Goal: Book appointment/travel/reservation

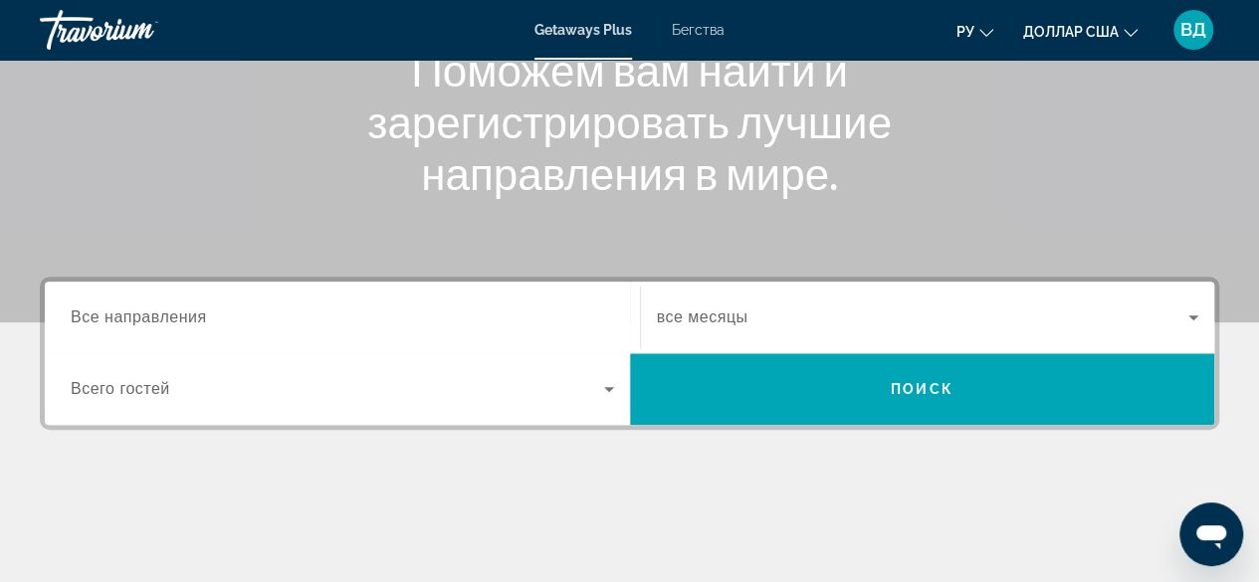
scroll to position [235, 0]
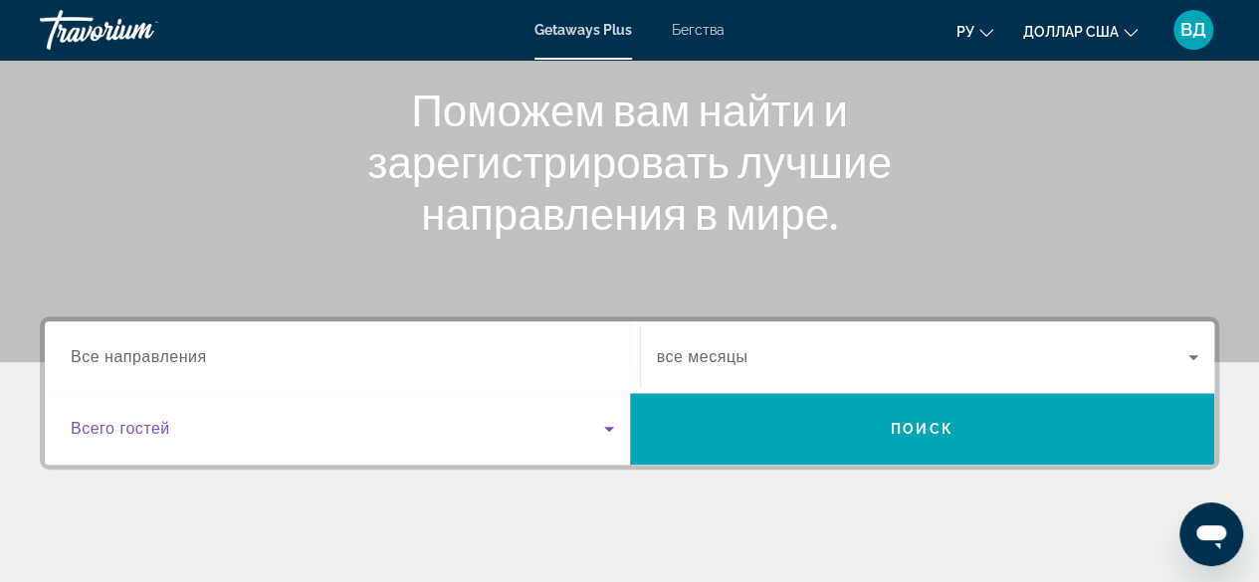
click at [607, 432] on icon "Виджет поиска" at bounding box center [609, 429] width 24 height 24
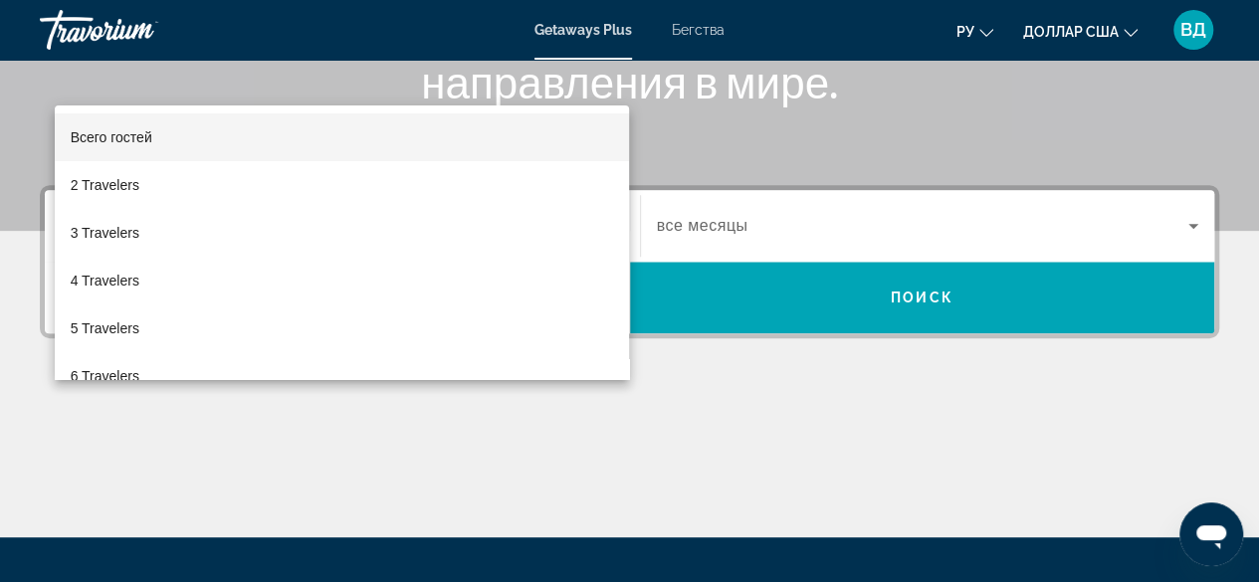
scroll to position [486, 0]
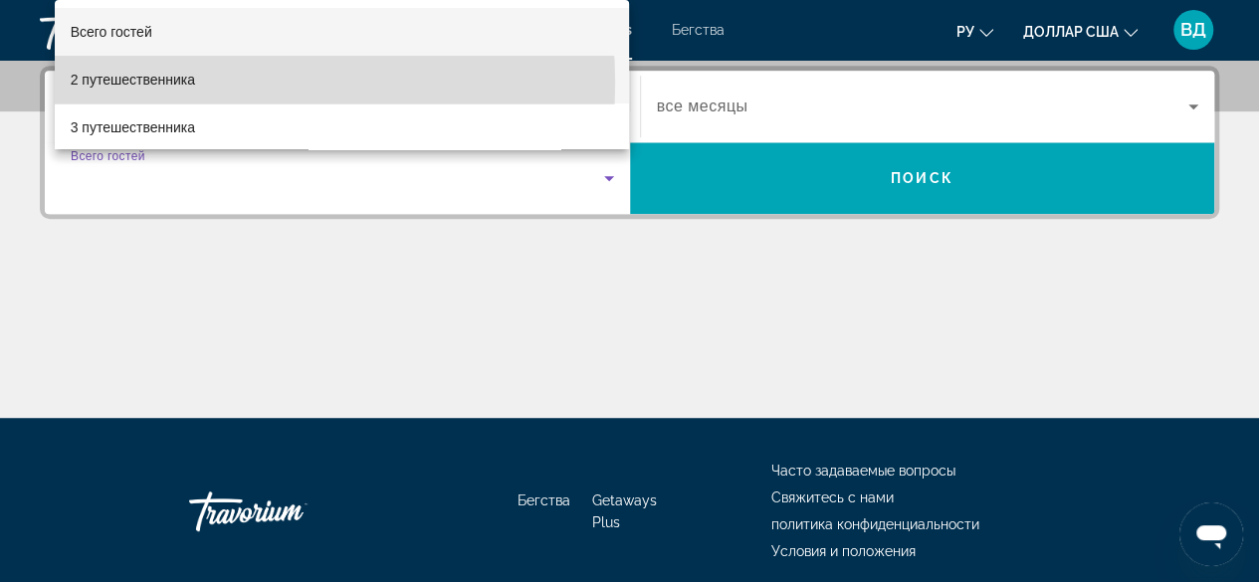
click at [199, 83] on mat-option "2 путешественника" at bounding box center [342, 80] width 575 height 48
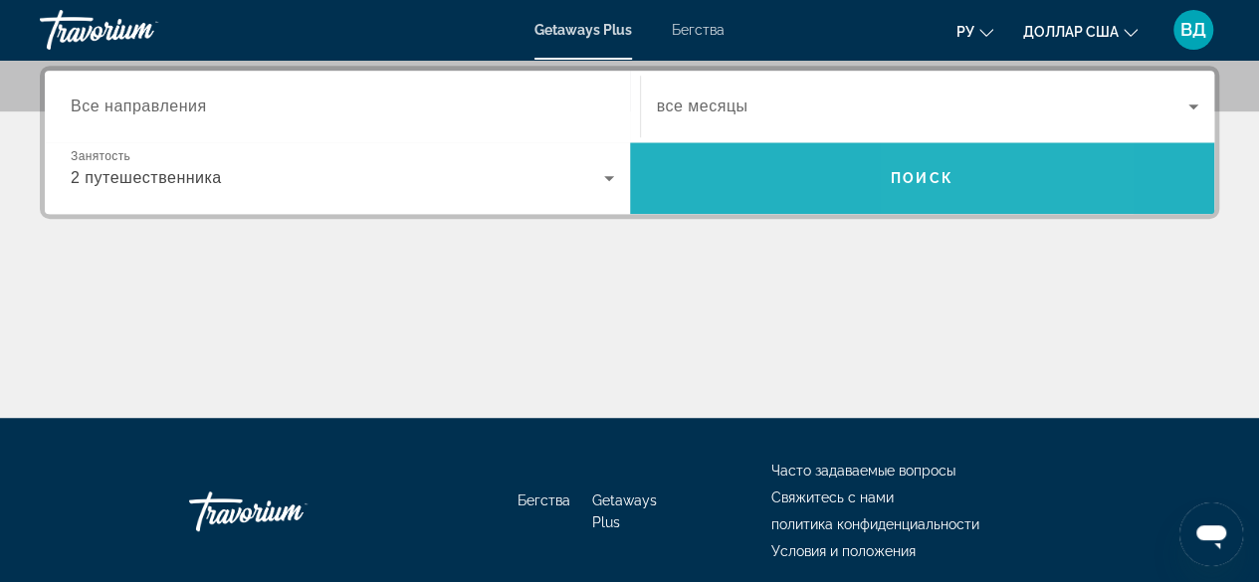
click at [934, 183] on font "Поиск" at bounding box center [922, 178] width 63 height 16
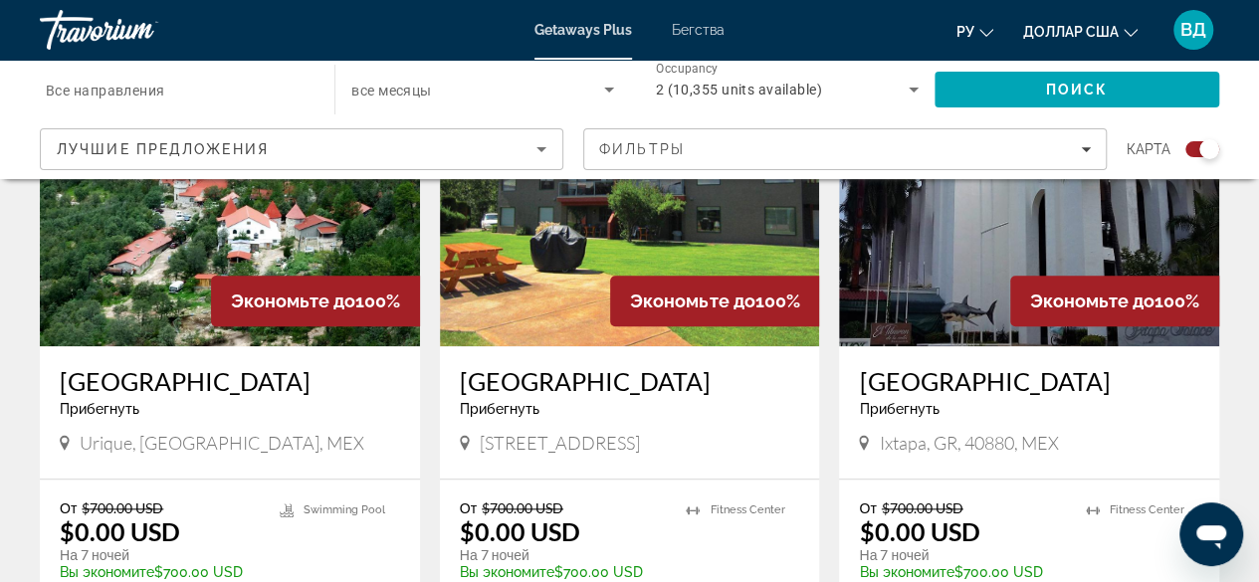
scroll to position [837, 0]
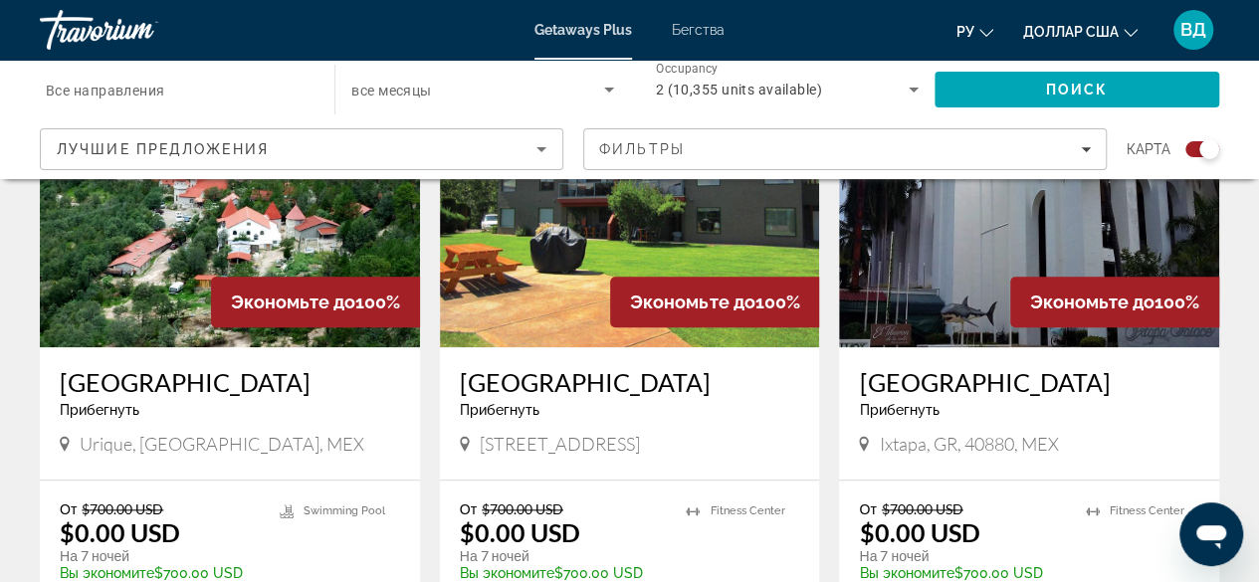
click at [589, 389] on h3 "[GEOGRAPHIC_DATA]" at bounding box center [630, 382] width 341 height 30
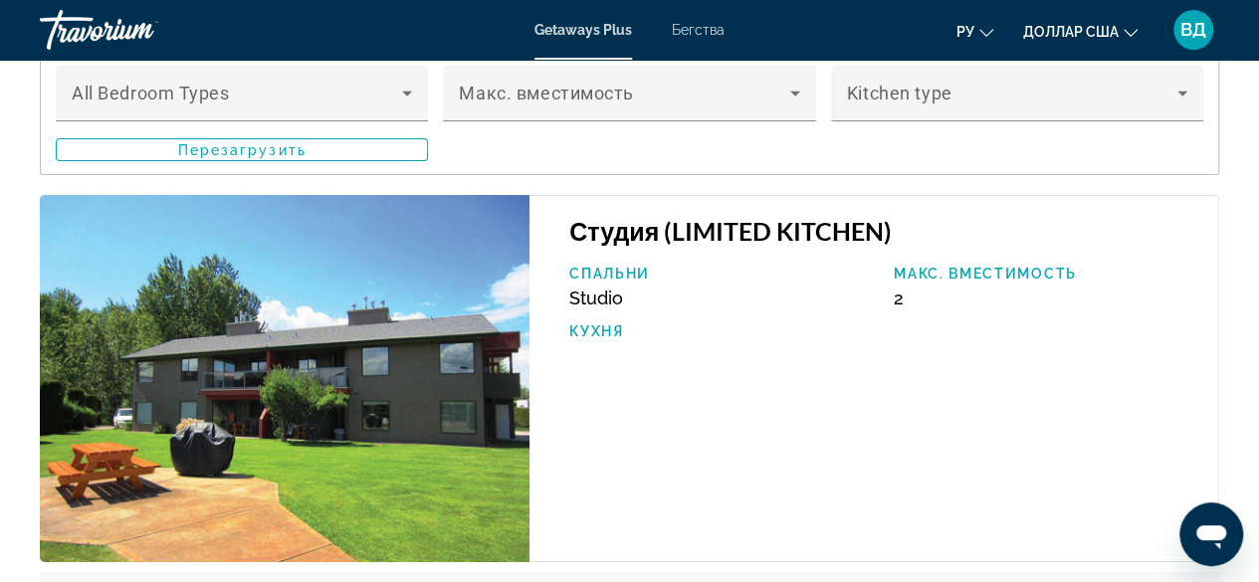
scroll to position [3184, 0]
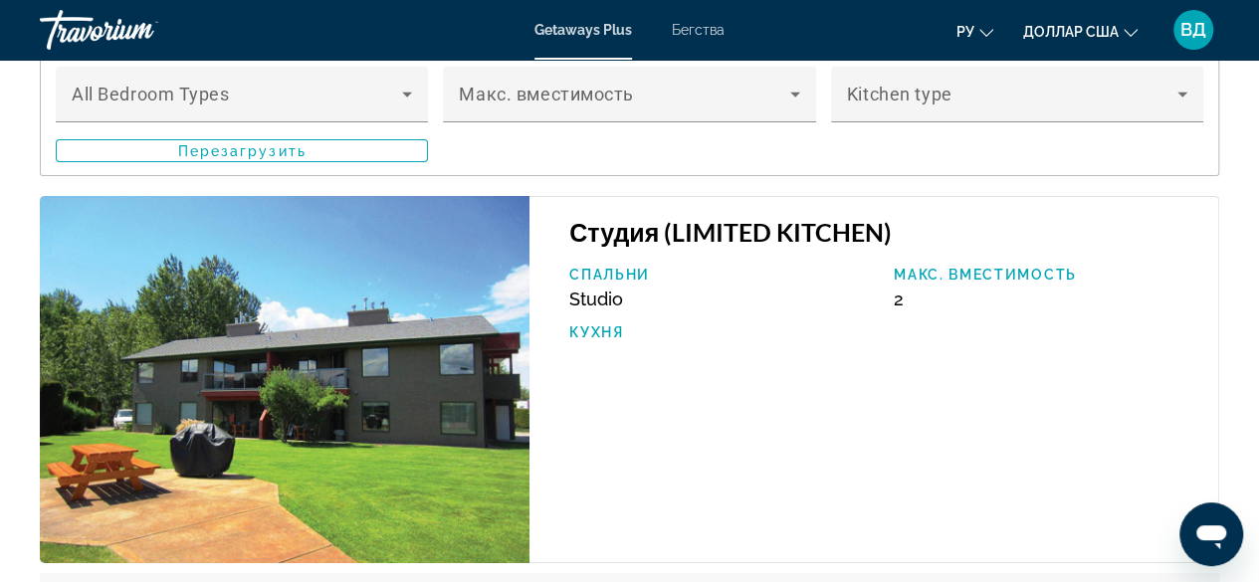
click at [405, 325] on img "Основное содержание" at bounding box center [285, 379] width 490 height 367
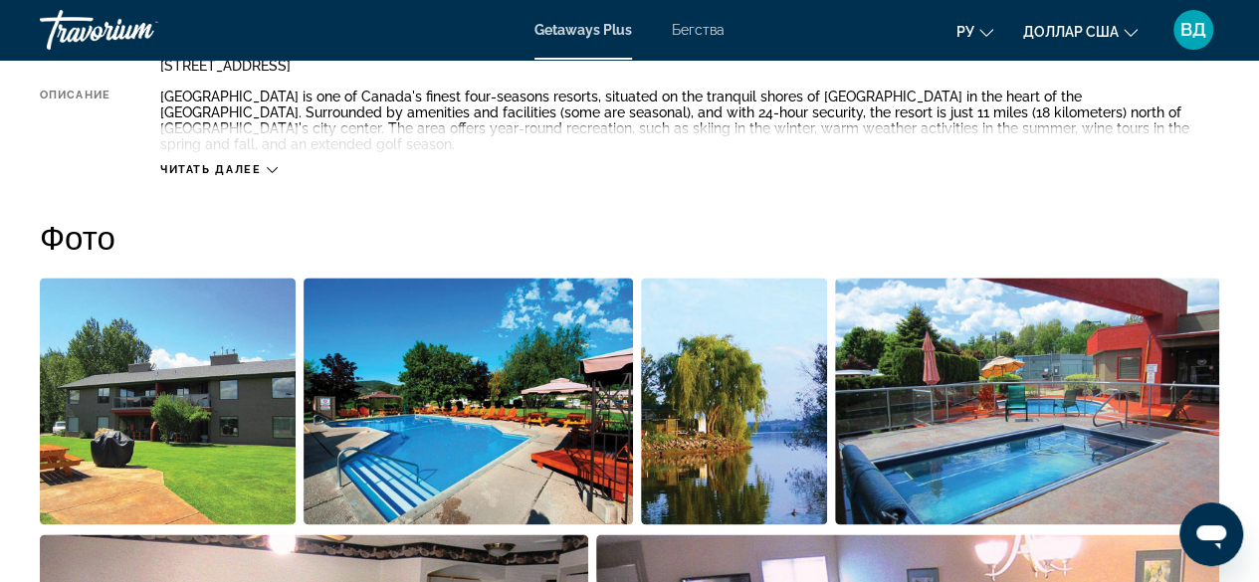
scroll to position [1153, 0]
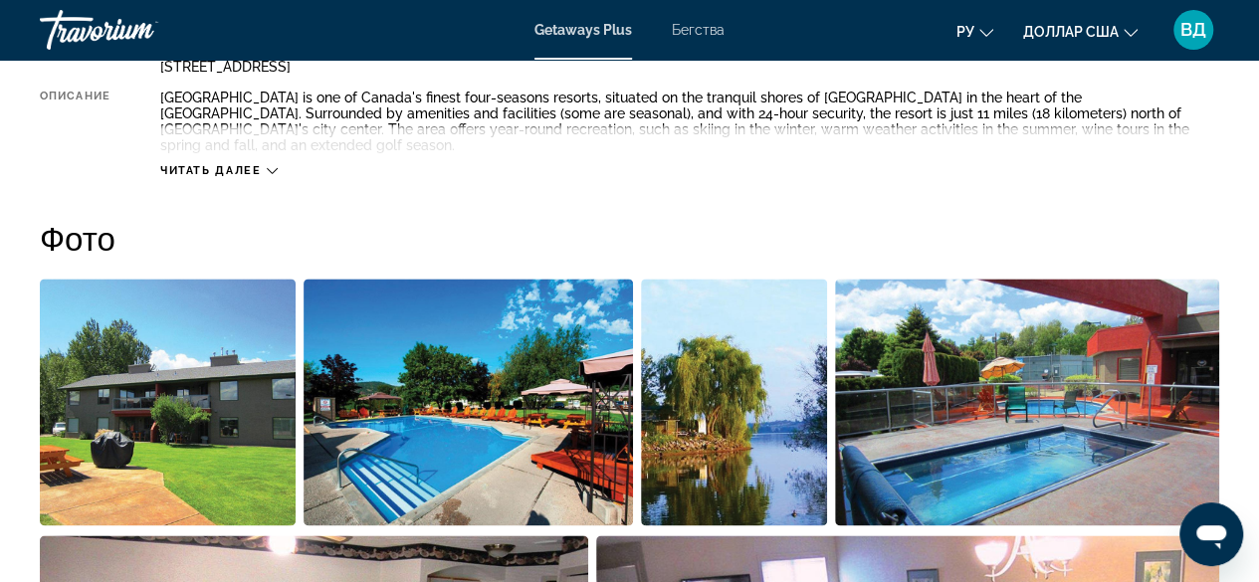
click at [255, 362] on img "Open full-screen image slider" at bounding box center [168, 402] width 256 height 247
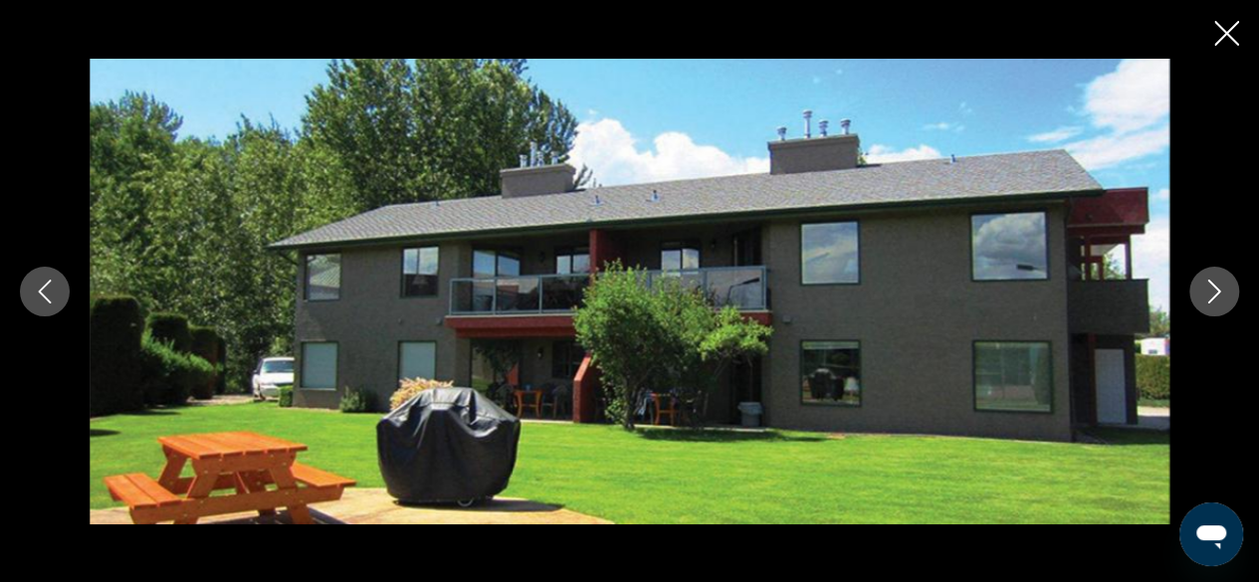
click at [1210, 305] on button "Next image" at bounding box center [1215, 292] width 50 height 50
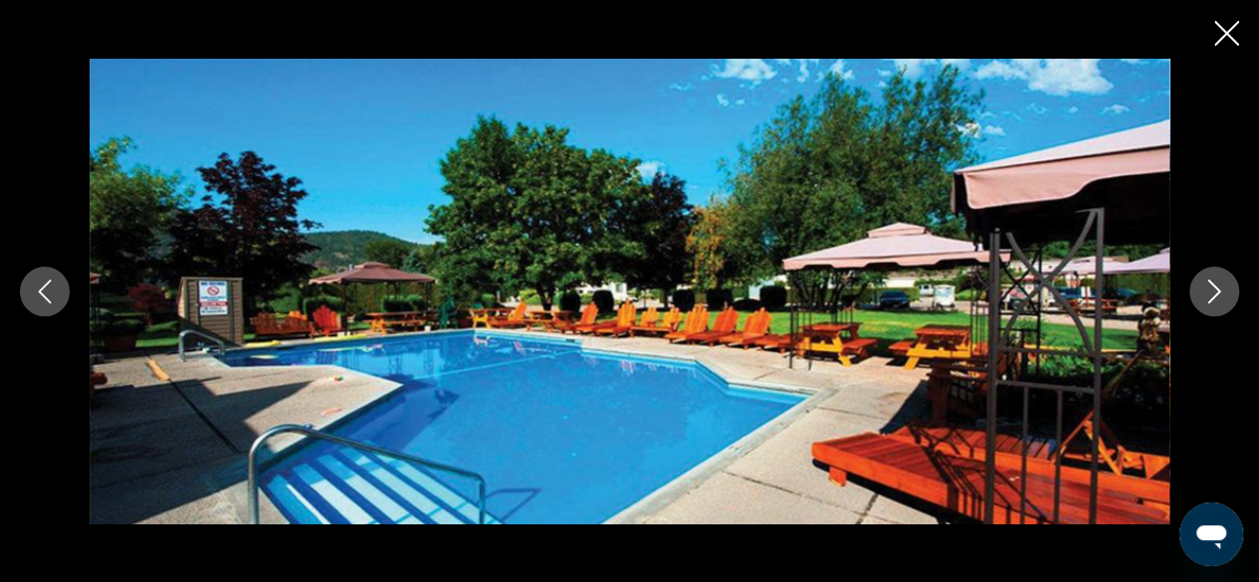
click at [1210, 305] on button "Next image" at bounding box center [1215, 292] width 50 height 50
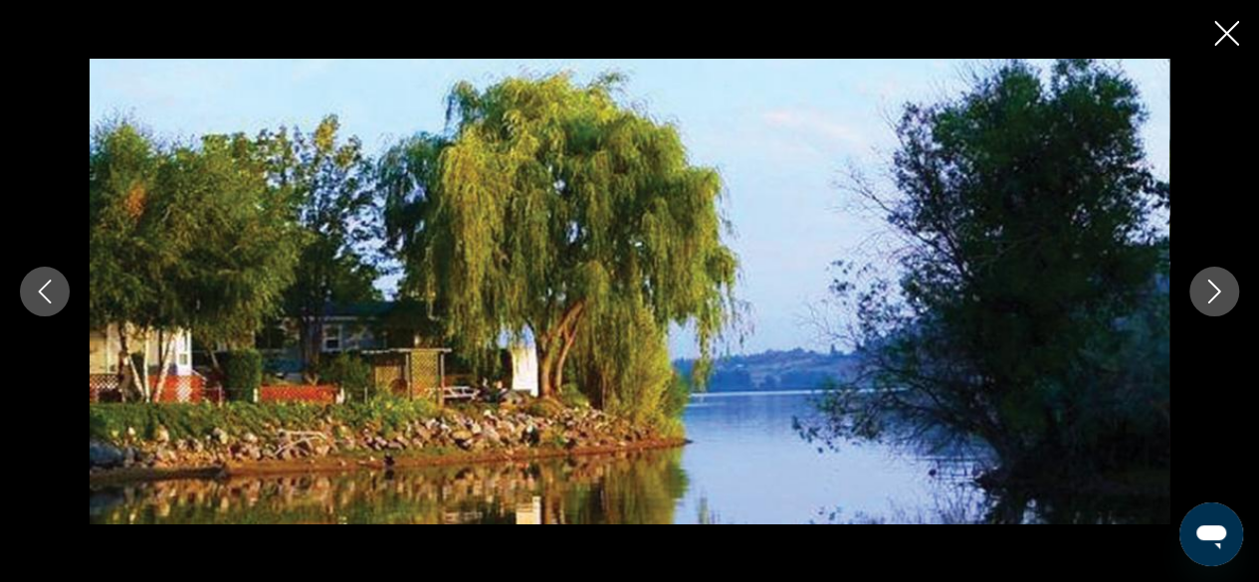
click at [1210, 305] on button "Next image" at bounding box center [1215, 292] width 50 height 50
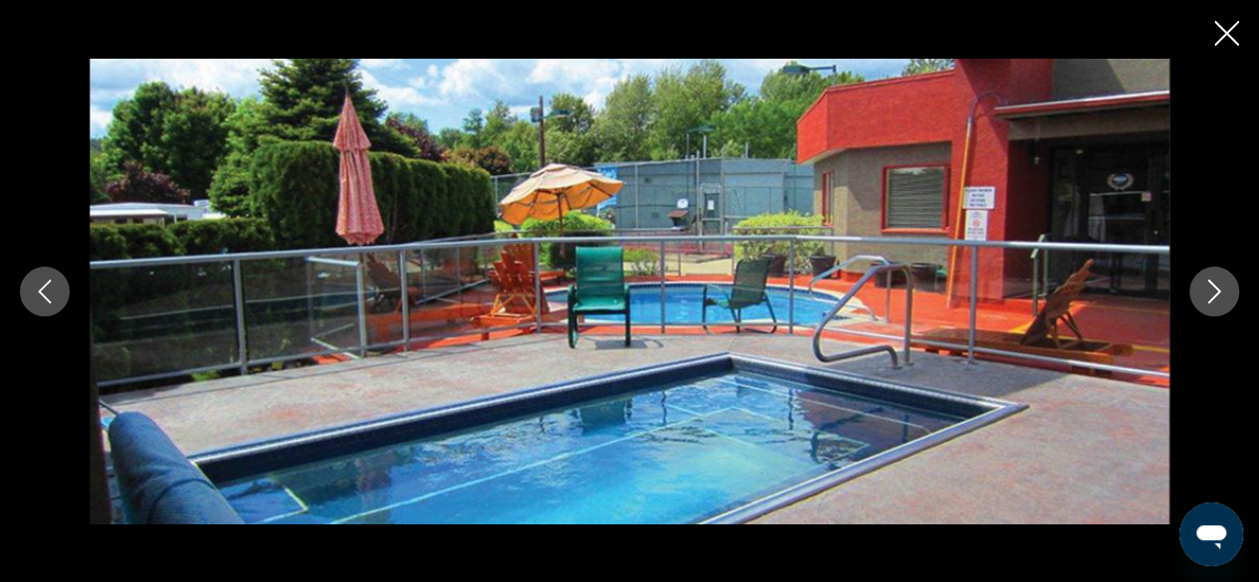
click at [1210, 305] on button "Next image" at bounding box center [1215, 292] width 50 height 50
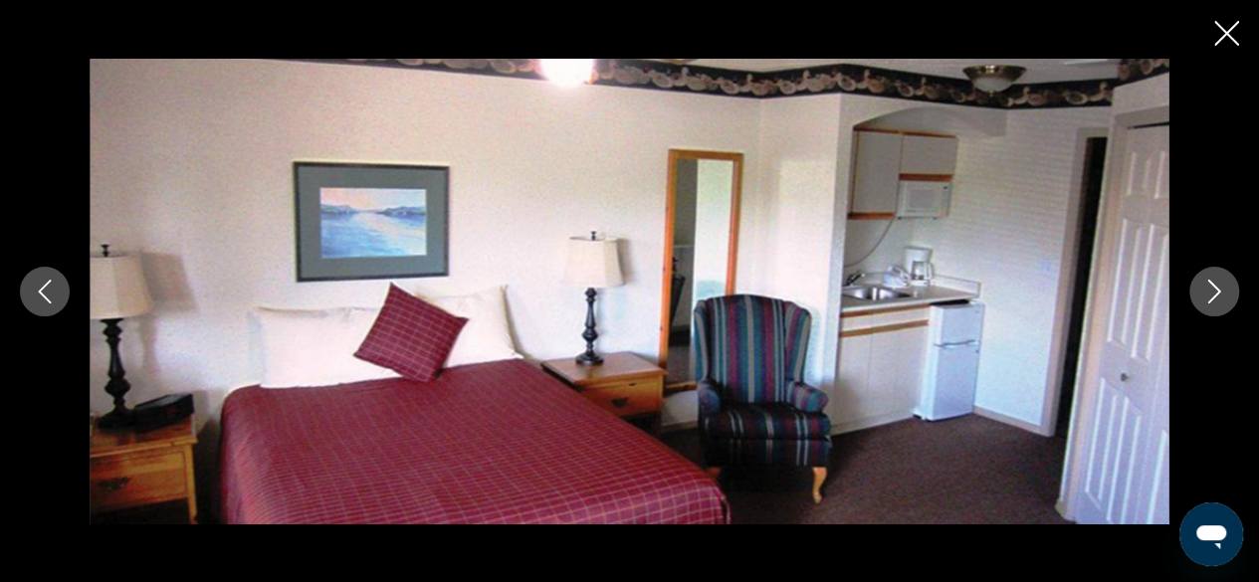
click at [1210, 305] on button "Next image" at bounding box center [1215, 292] width 50 height 50
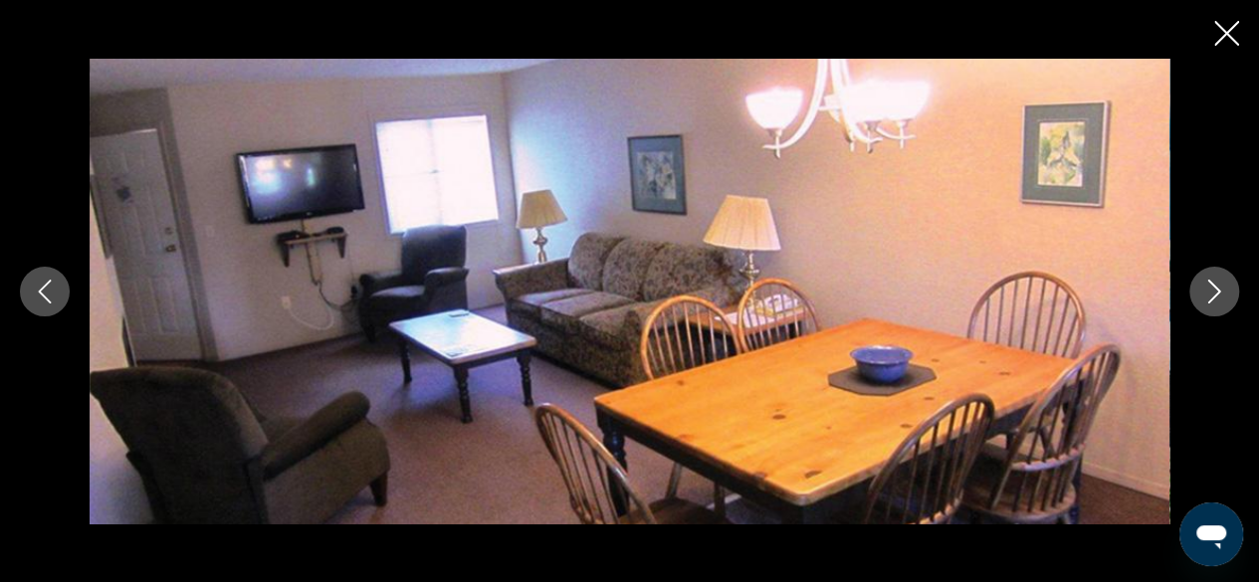
click at [1210, 305] on button "Next image" at bounding box center [1215, 292] width 50 height 50
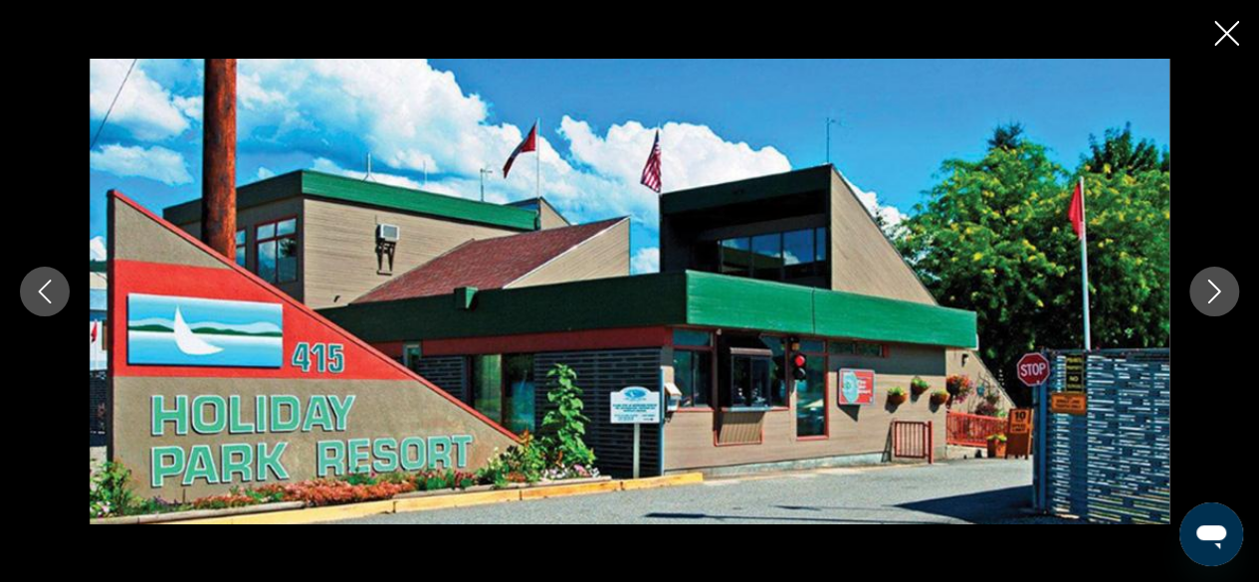
click at [1210, 305] on button "Next image" at bounding box center [1215, 292] width 50 height 50
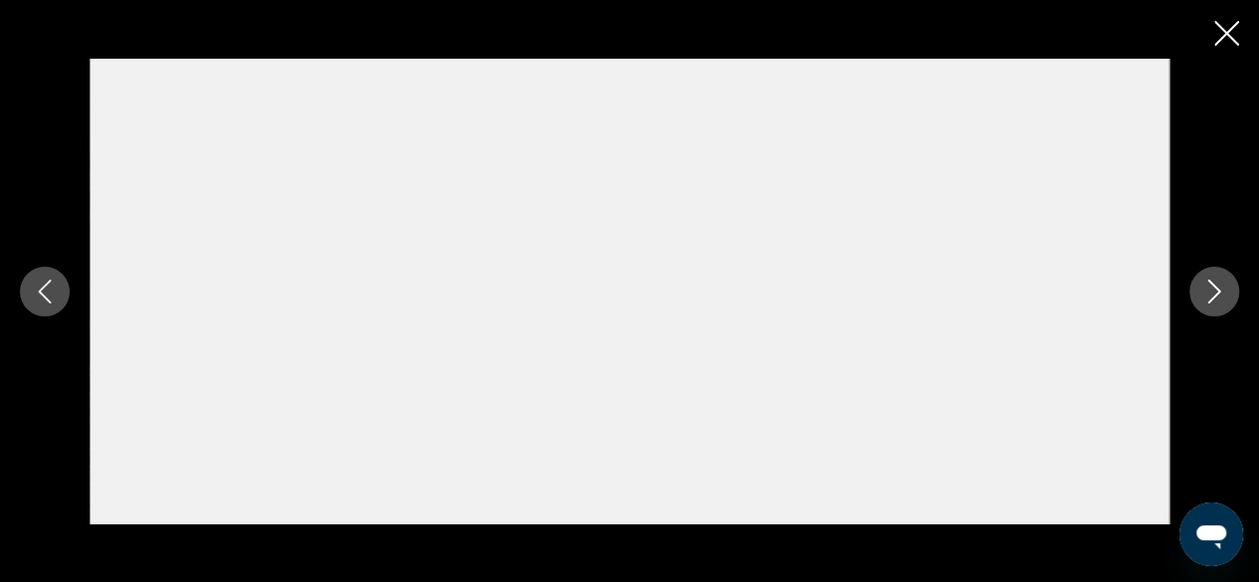
click at [1210, 305] on button "Next image" at bounding box center [1215, 292] width 50 height 50
click at [1229, 36] on icon "Close slideshow" at bounding box center [1227, 33] width 25 height 25
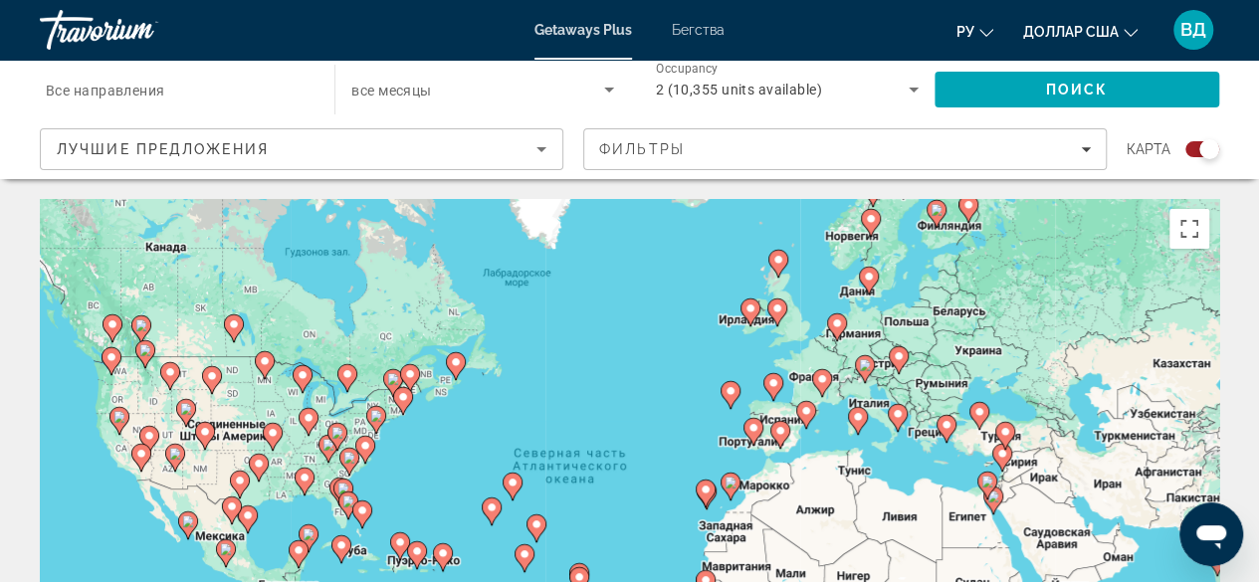
click at [1037, 342] on div "Чтобы активировать перетаскивание с помощью клавиатуры, нажмите Alt + Ввод. Пос…" at bounding box center [630, 497] width 1180 height 597
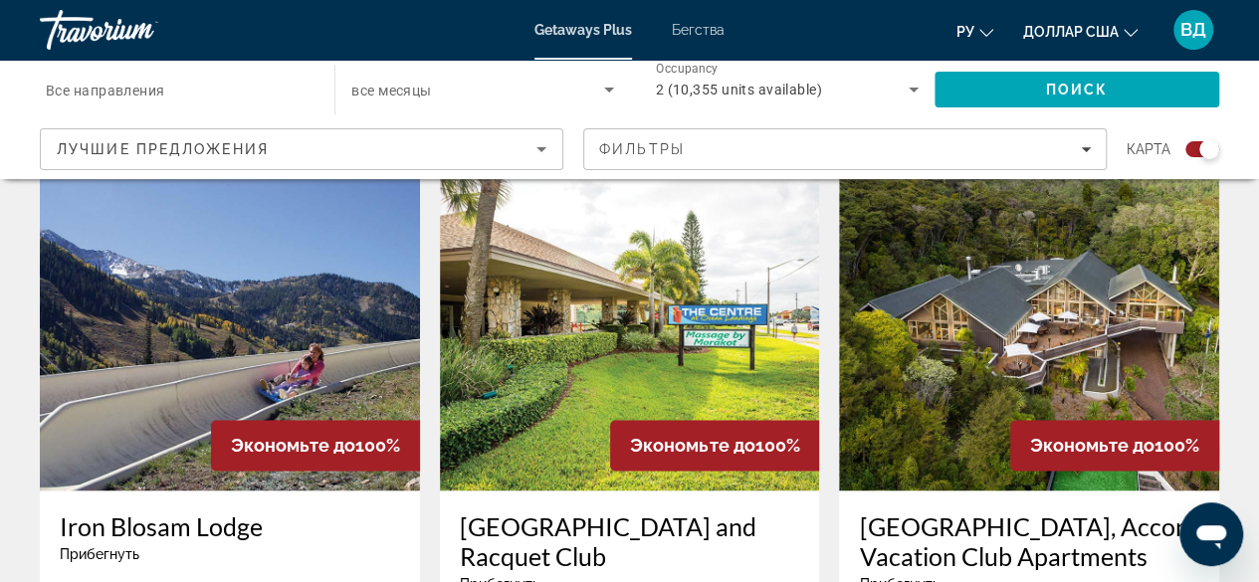
scroll to position [1370, 0]
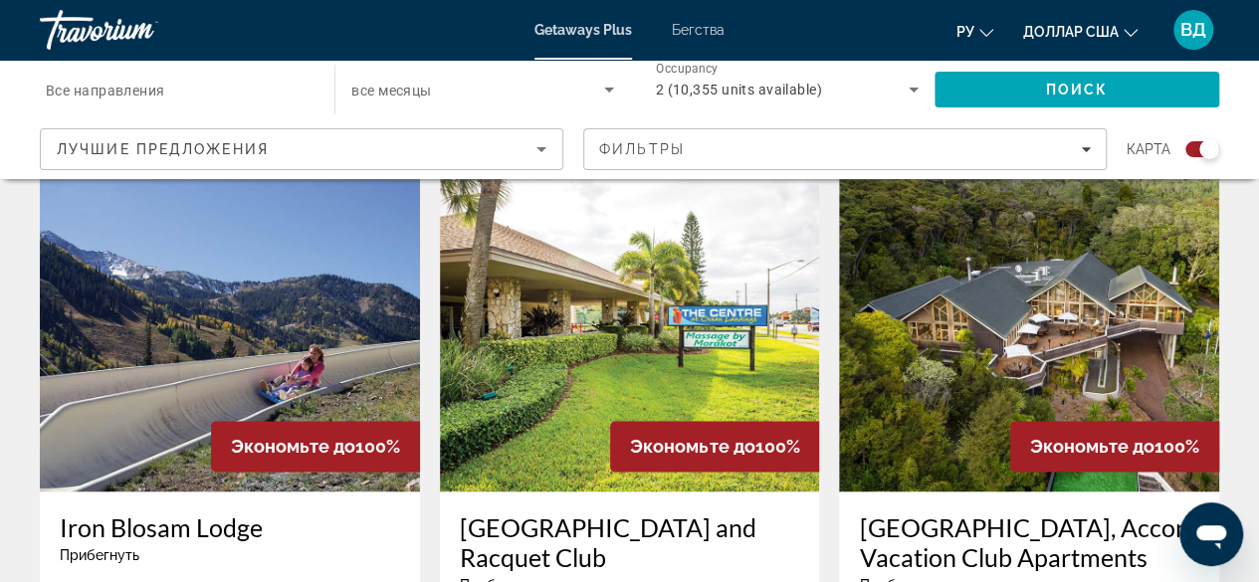
click at [253, 392] on img "Основное содержание" at bounding box center [230, 332] width 380 height 319
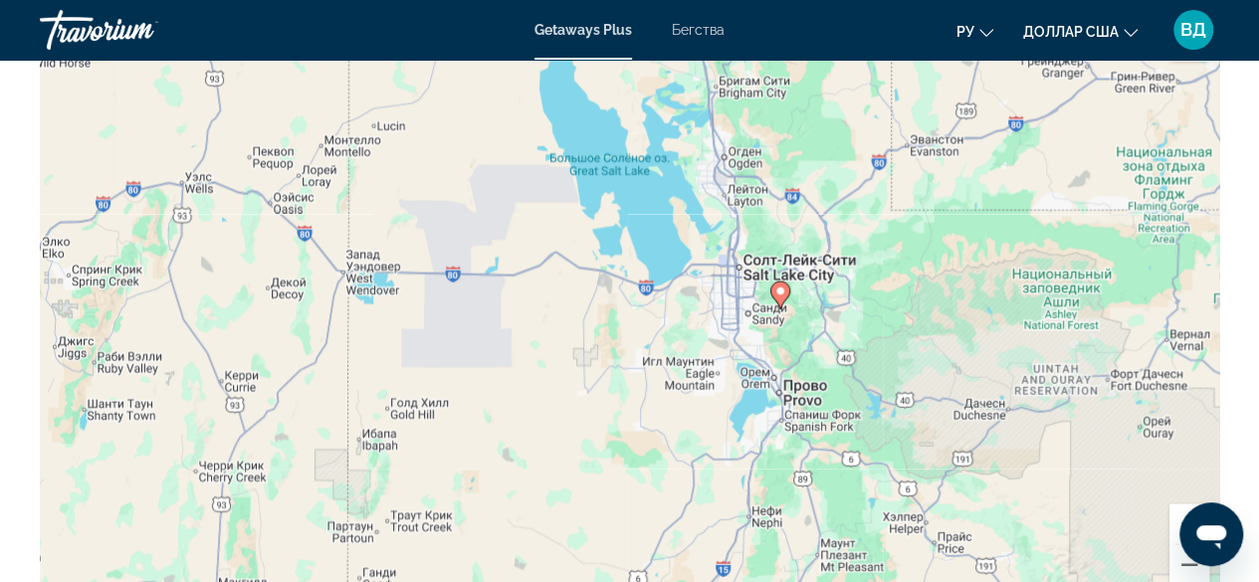
scroll to position [2159, 0]
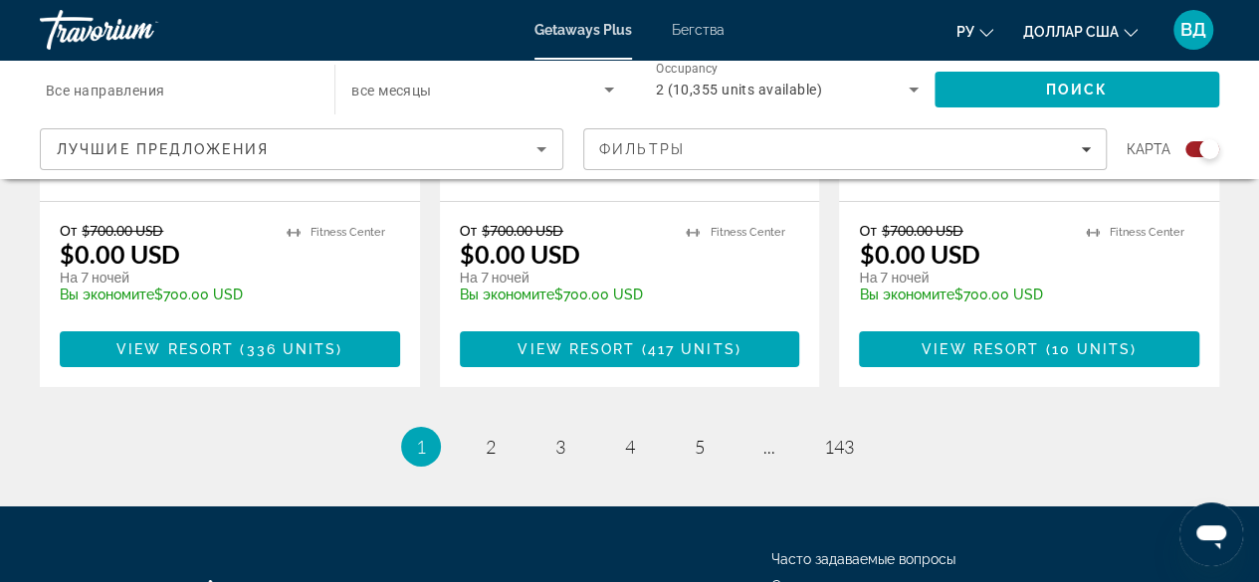
scroll to position [3251, 0]
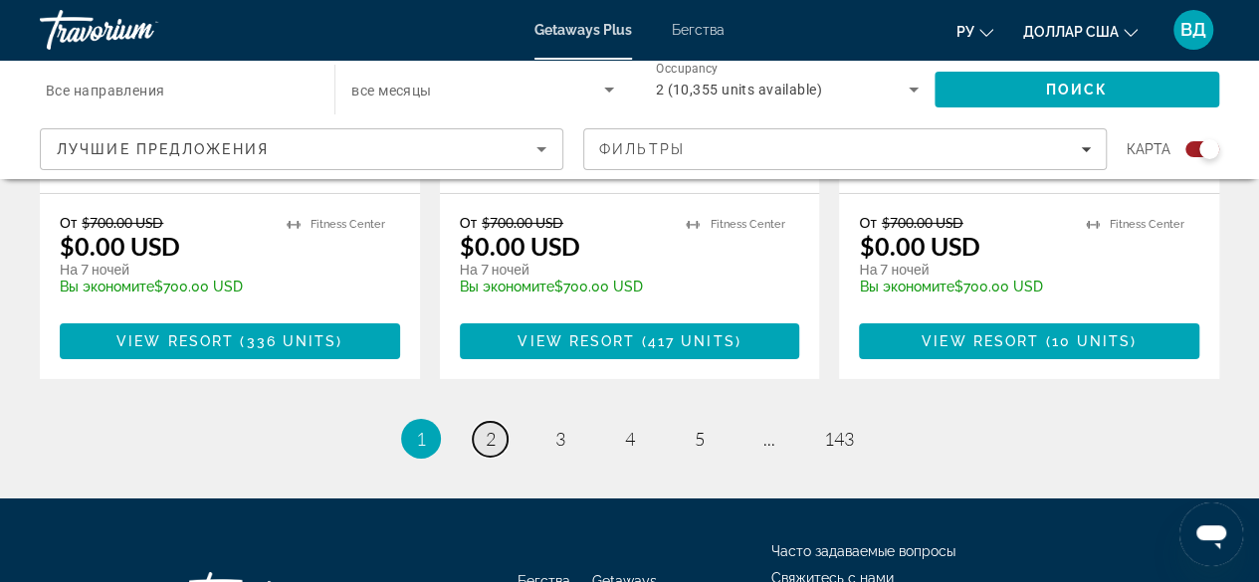
click at [491, 428] on span "2" at bounding box center [491, 439] width 10 height 22
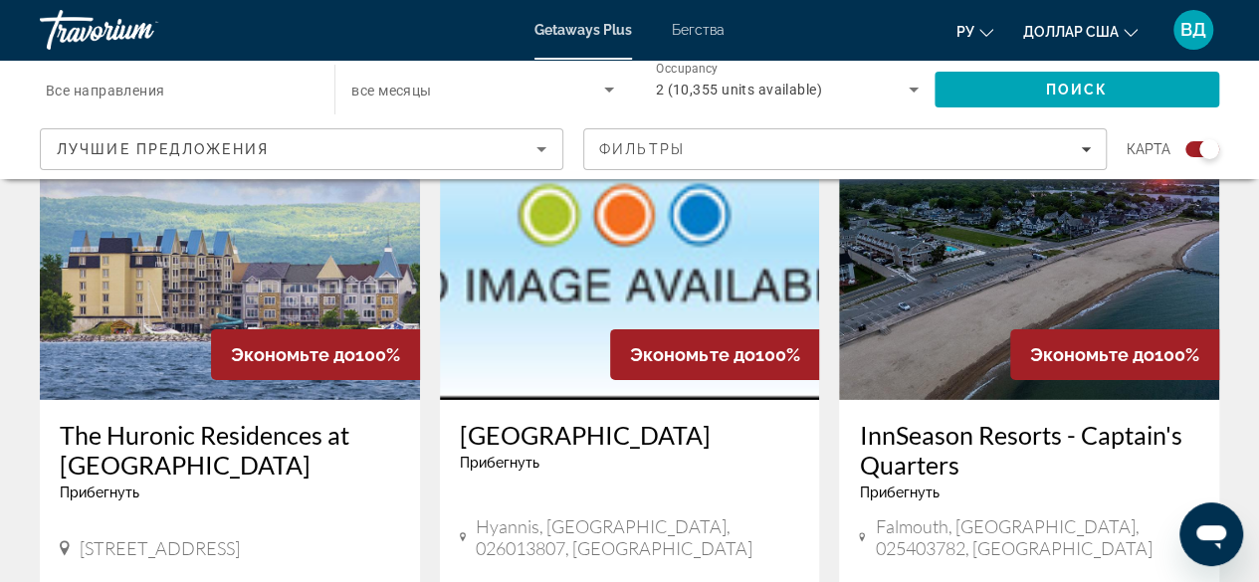
scroll to position [2640, 0]
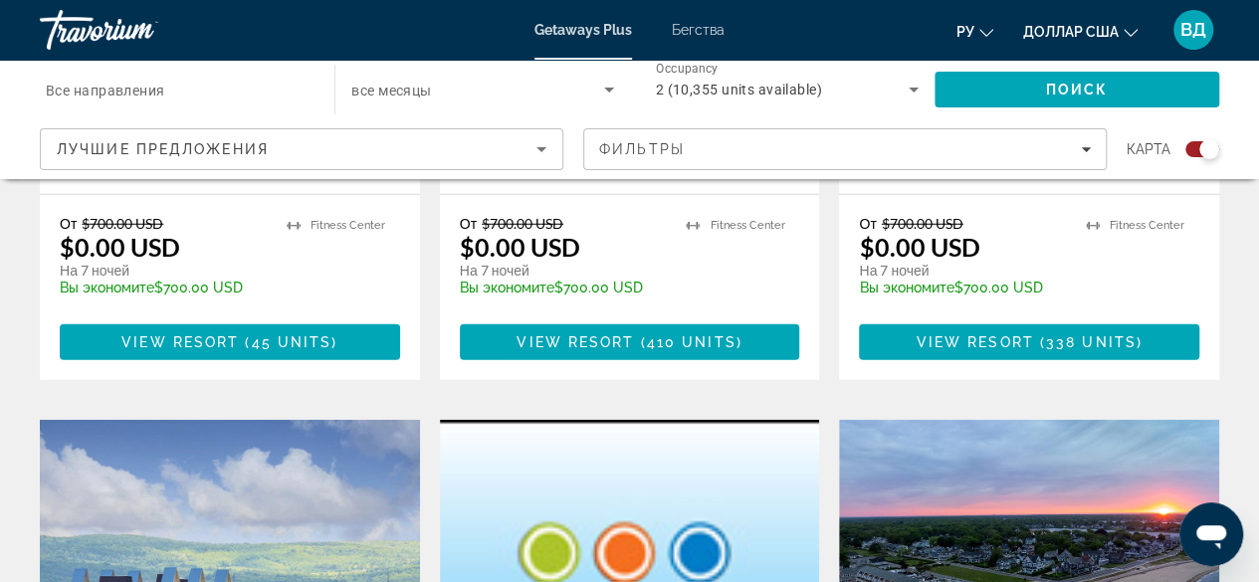
click at [261, 441] on img "Основное содержание" at bounding box center [230, 579] width 380 height 319
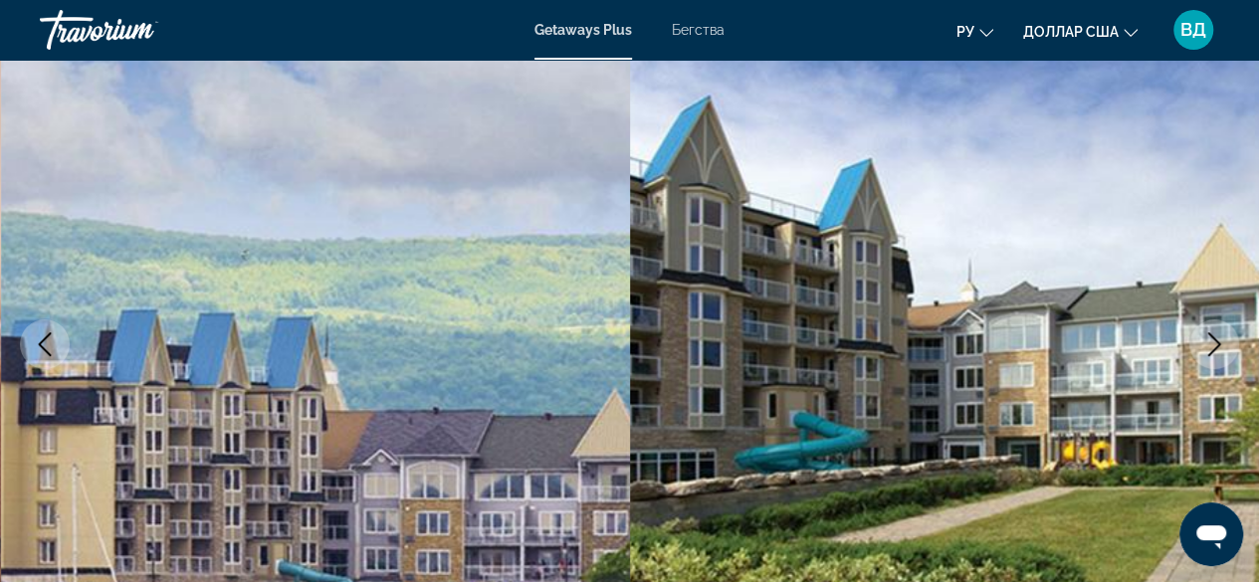
scroll to position [338, 0]
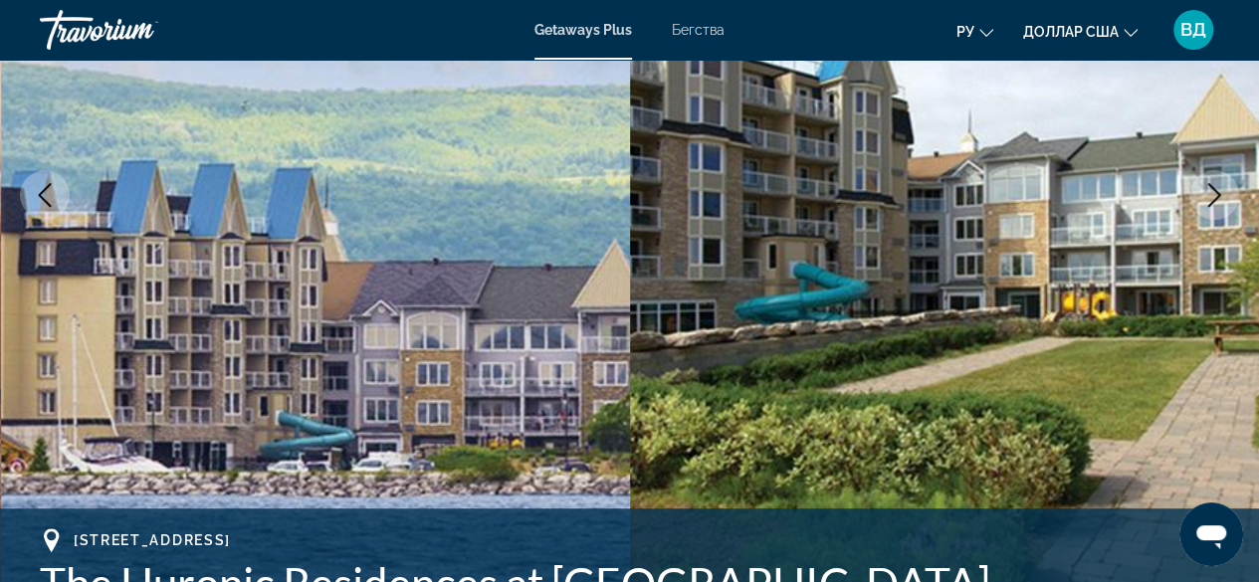
click at [1215, 202] on icon "Next image" at bounding box center [1215, 195] width 24 height 24
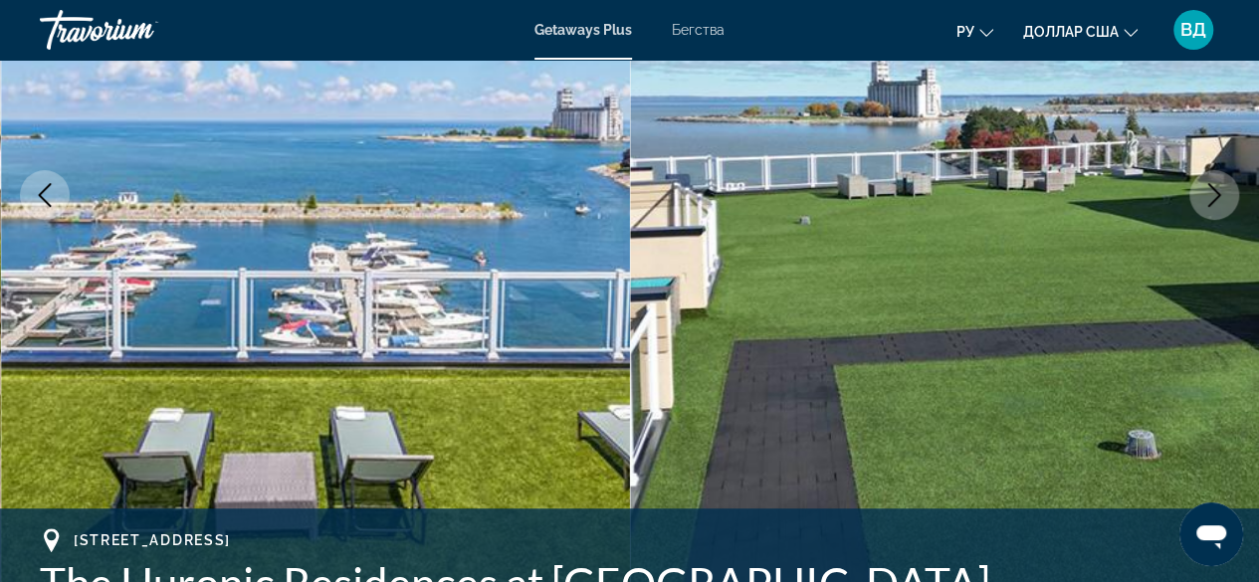
click at [1215, 202] on icon "Next image" at bounding box center [1215, 195] width 24 height 24
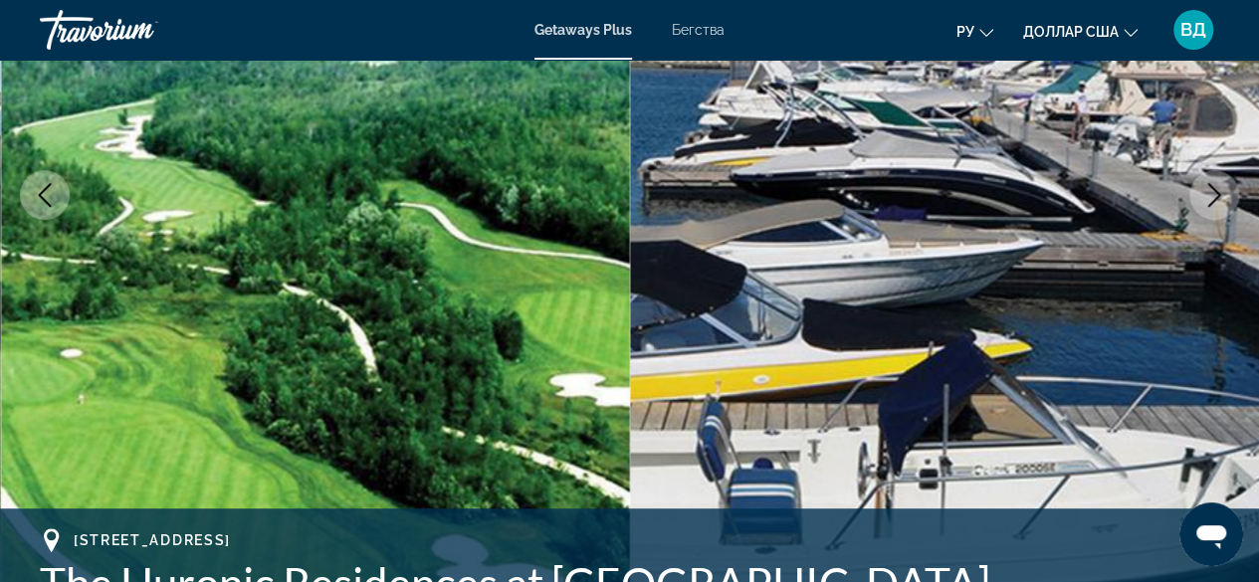
click at [1215, 202] on icon "Next image" at bounding box center [1215, 195] width 24 height 24
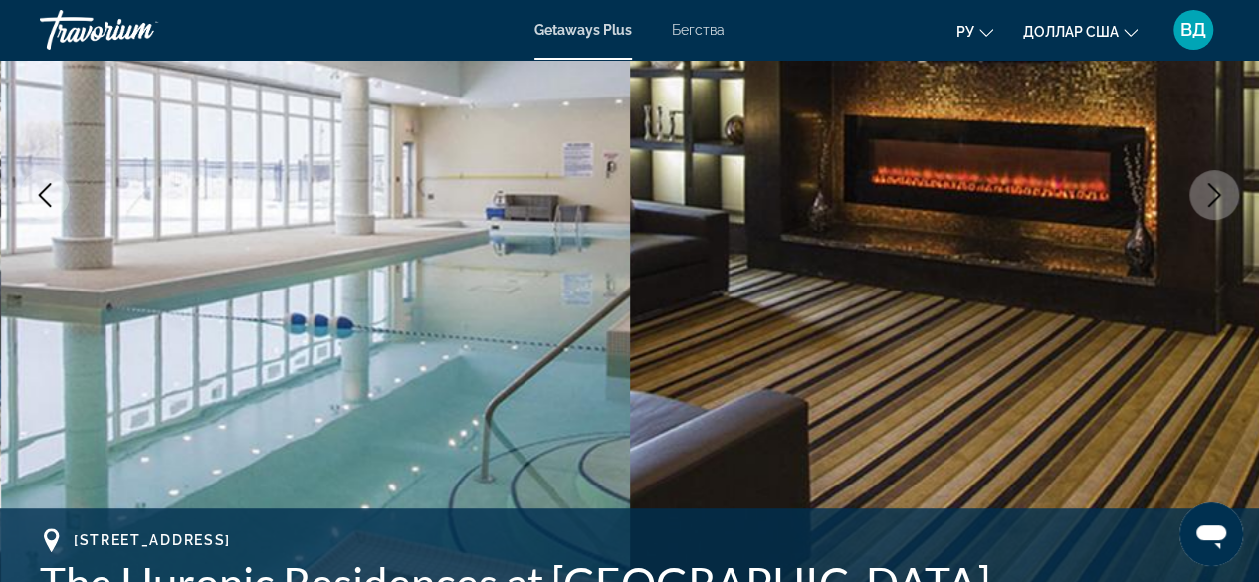
click at [1215, 202] on icon "Next image" at bounding box center [1215, 195] width 24 height 24
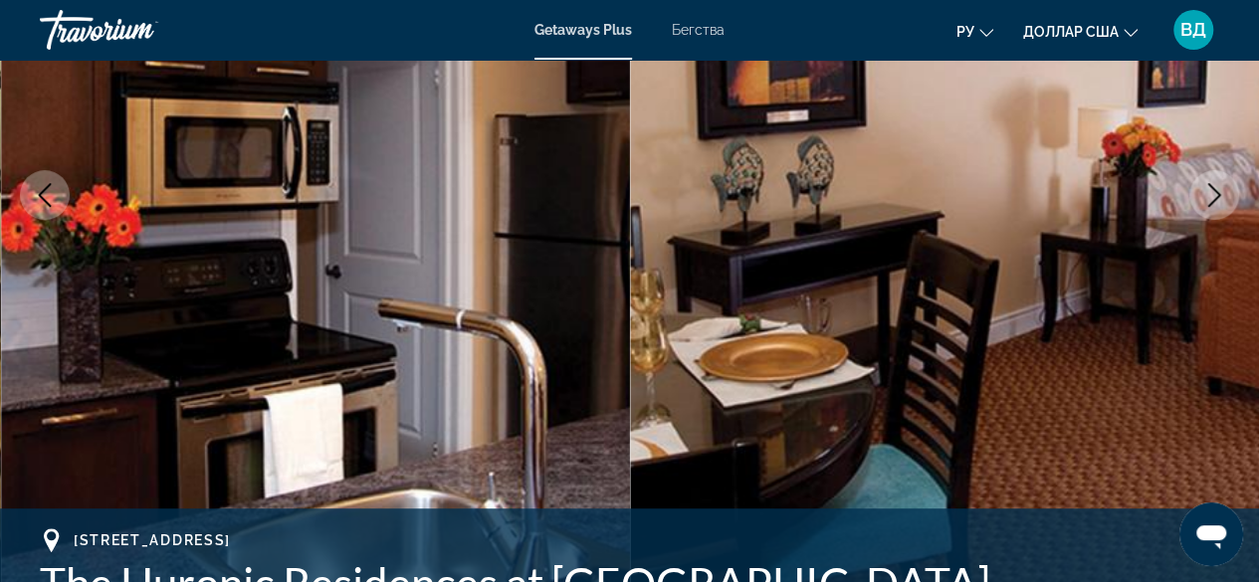
click at [1215, 202] on icon "Next image" at bounding box center [1215, 195] width 24 height 24
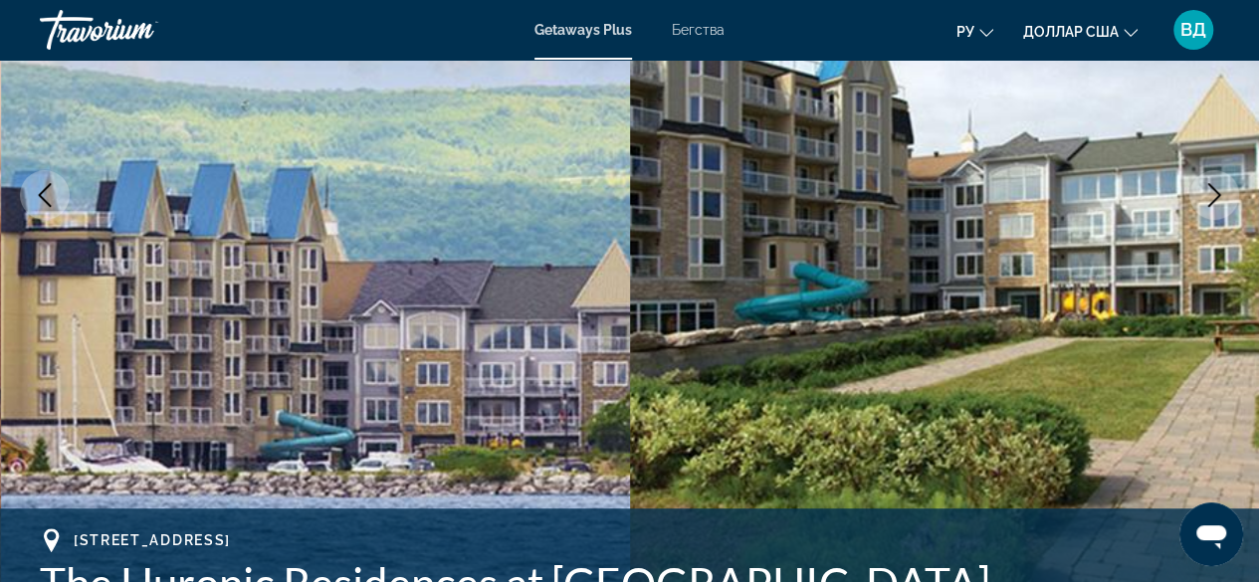
click at [1215, 202] on icon "Next image" at bounding box center [1215, 195] width 24 height 24
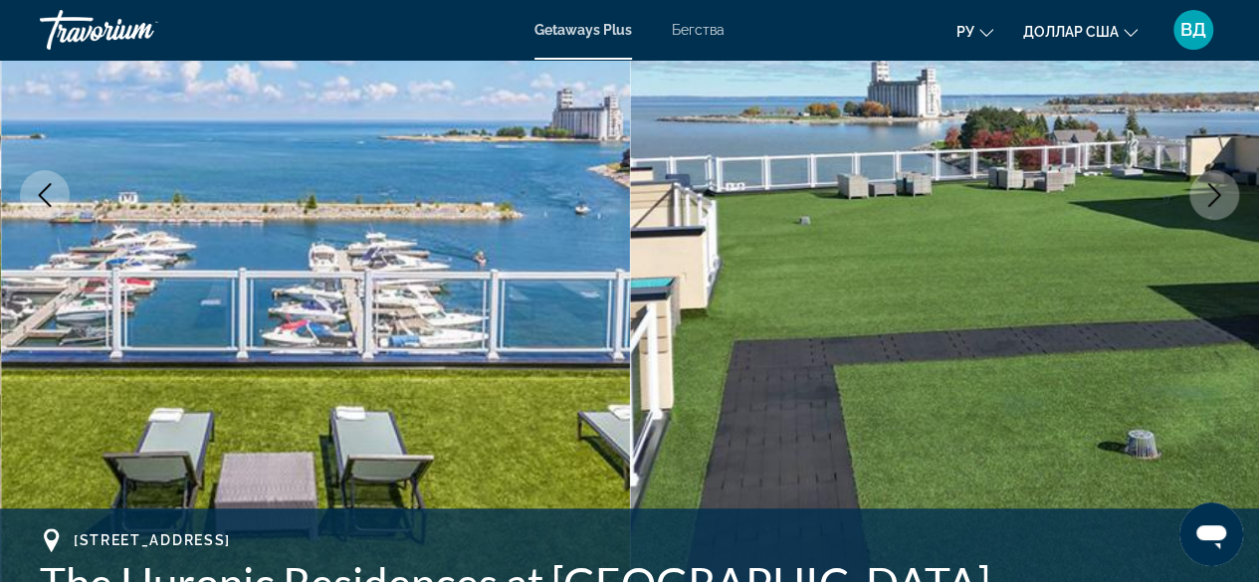
click at [1215, 202] on icon "Next image" at bounding box center [1215, 195] width 24 height 24
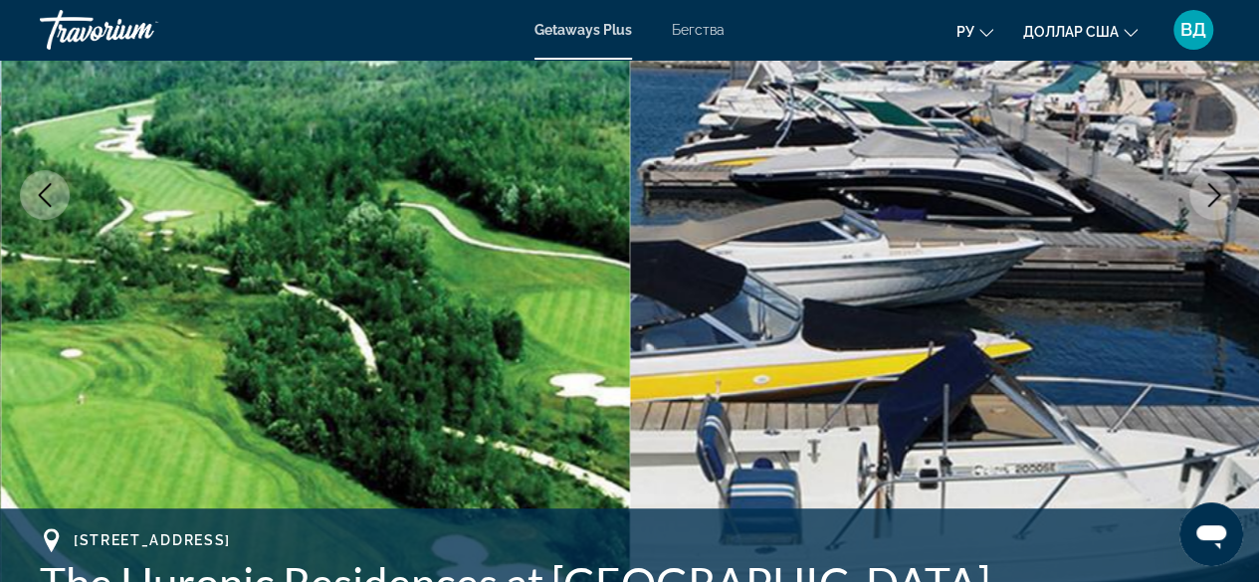
click at [1215, 202] on icon "Next image" at bounding box center [1215, 195] width 24 height 24
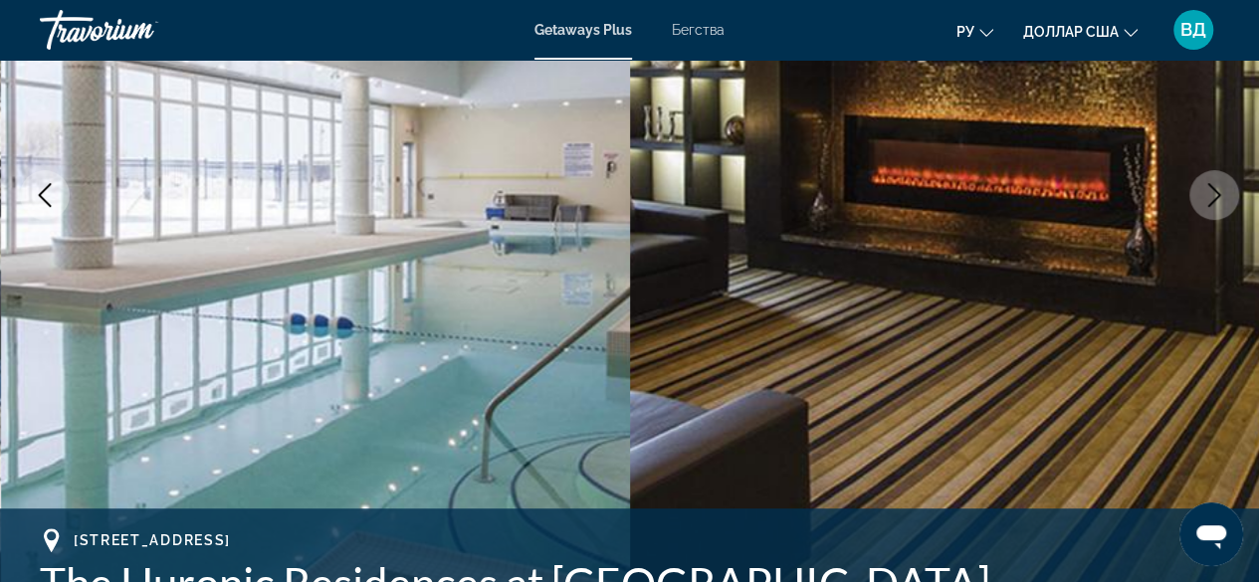
click at [1215, 202] on icon "Next image" at bounding box center [1215, 195] width 24 height 24
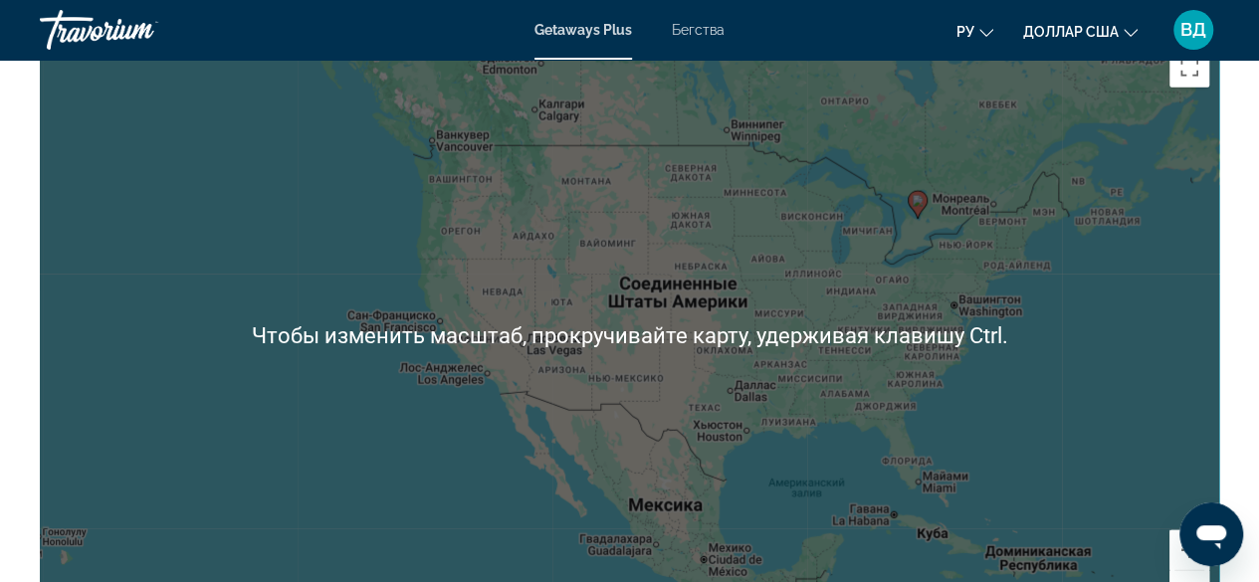
scroll to position [2384, 0]
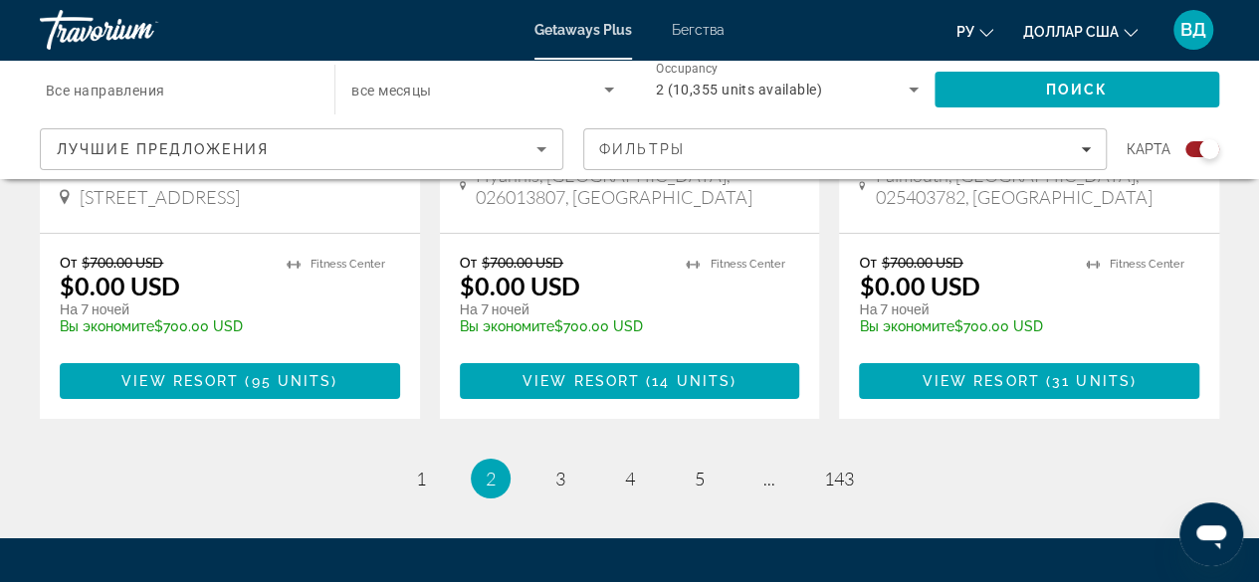
scroll to position [3368, 0]
